Goal: Information Seeking & Learning: Learn about a topic

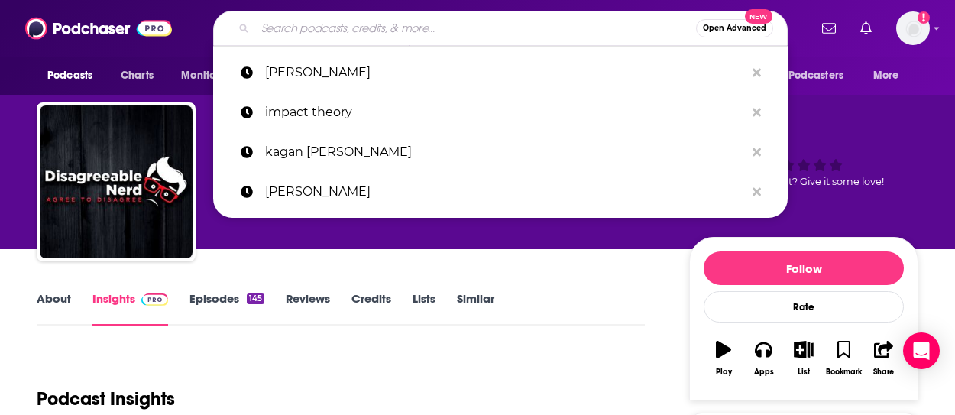
click at [482, 21] on input "Search podcasts, credits, & more..." at bounding box center [475, 28] width 441 height 24
paste input "Pop Apologists"
type input "Pop Apologists"
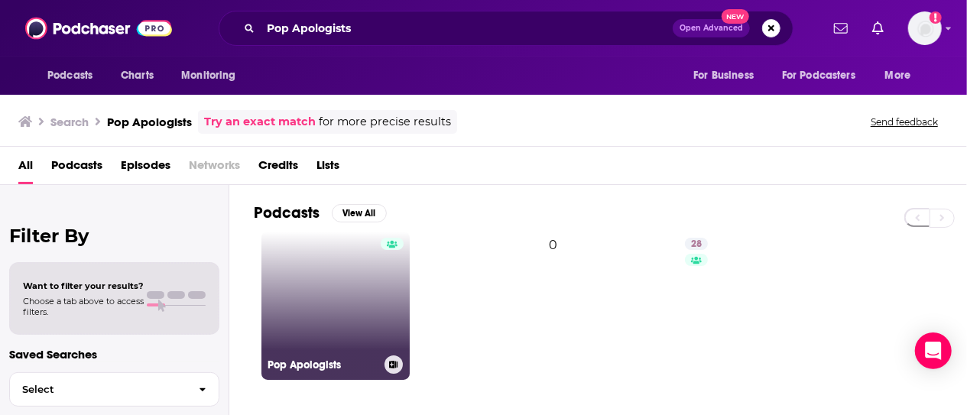
click at [323, 269] on link "Pop Apologists" at bounding box center [335, 306] width 148 height 148
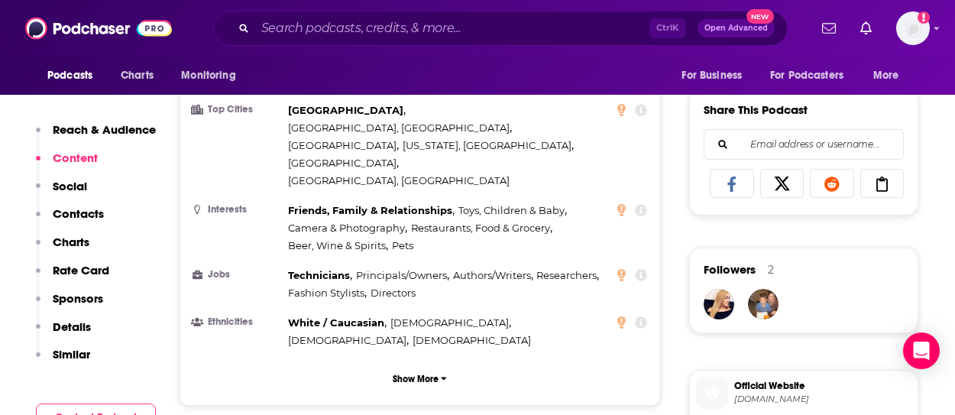
scroll to position [917, 0]
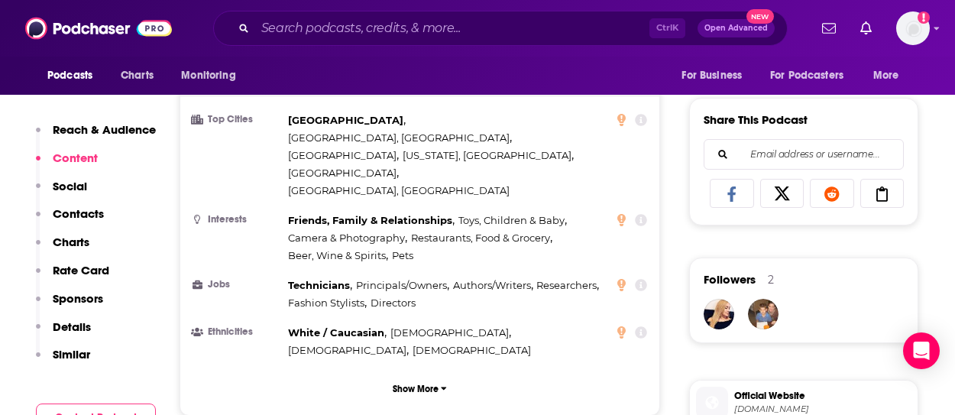
click at [83, 241] on p "Charts" at bounding box center [71, 242] width 37 height 15
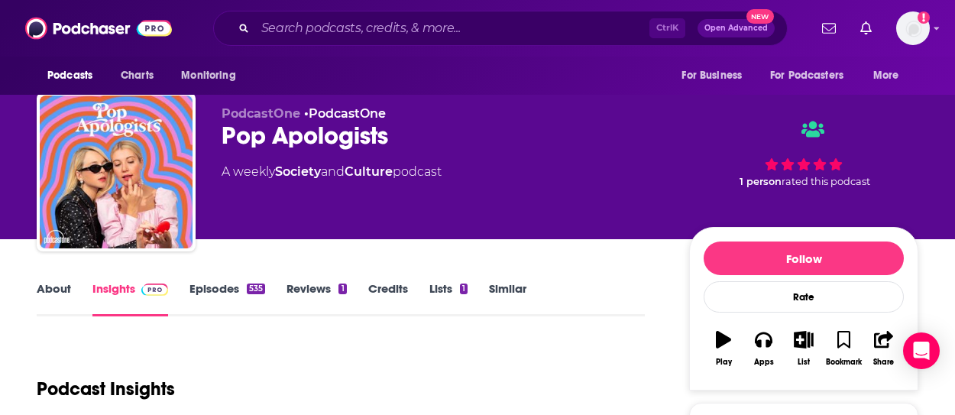
scroll to position [0, 0]
